Goal: Navigation & Orientation: Find specific page/section

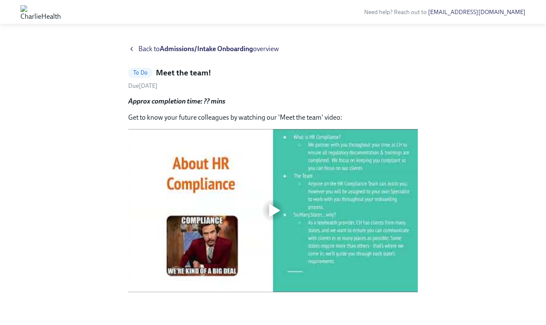
click at [137, 50] on div "Back to Admissions/Intake Onboarding overview" at bounding box center [273, 48] width 290 height 9
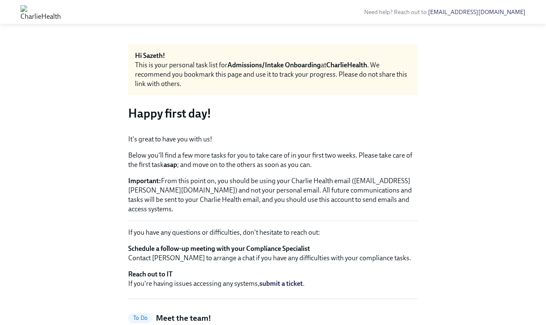
click at [61, 9] on img at bounding box center [40, 12] width 40 height 14
click at [61, 13] on img at bounding box center [40, 12] width 40 height 14
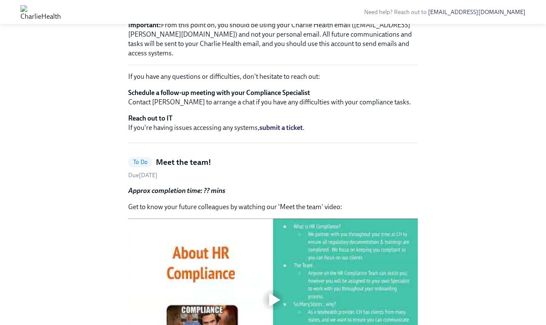
scroll to position [48, 0]
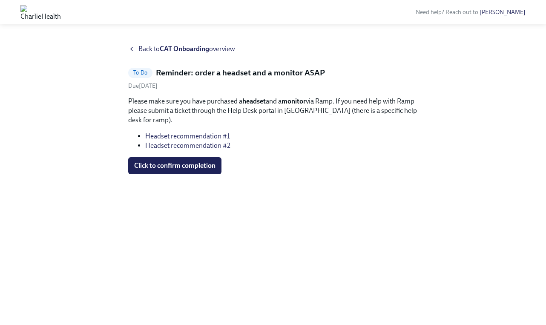
click at [135, 51] on icon at bounding box center [131, 49] width 7 height 7
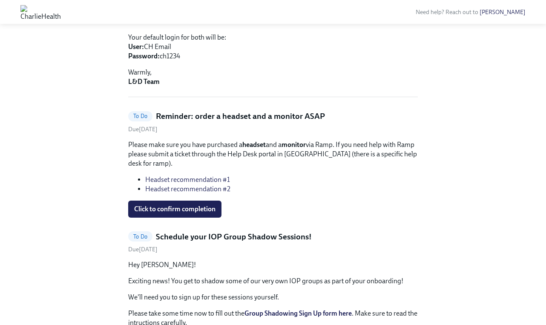
scroll to position [287, 0]
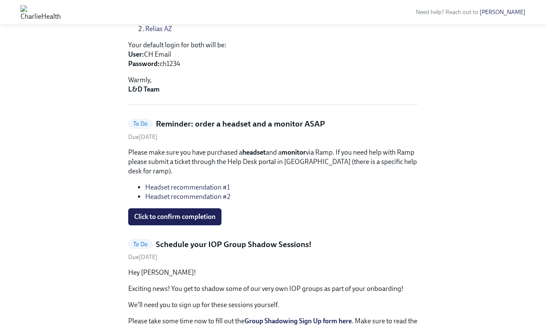
click at [199, 193] on link "Headset recommendation #2" at bounding box center [187, 197] width 85 height 8
click at [207, 193] on link "Headset recommendation #2" at bounding box center [187, 197] width 85 height 8
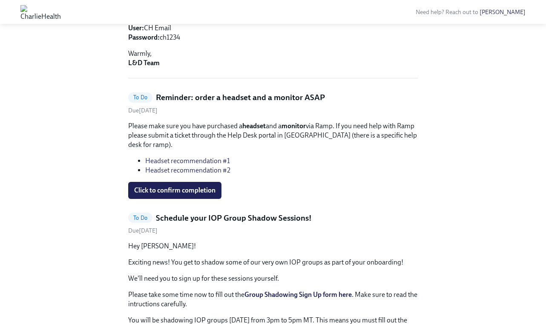
scroll to position [308, 0]
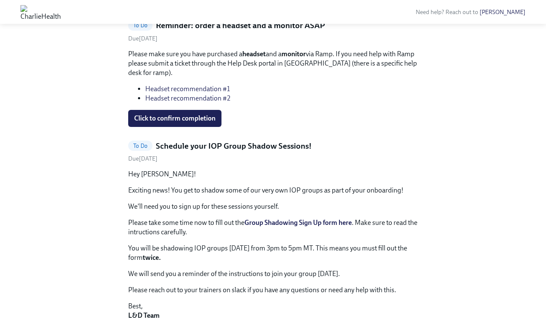
scroll to position [548, 0]
